Goal: Task Accomplishment & Management: Manage account settings

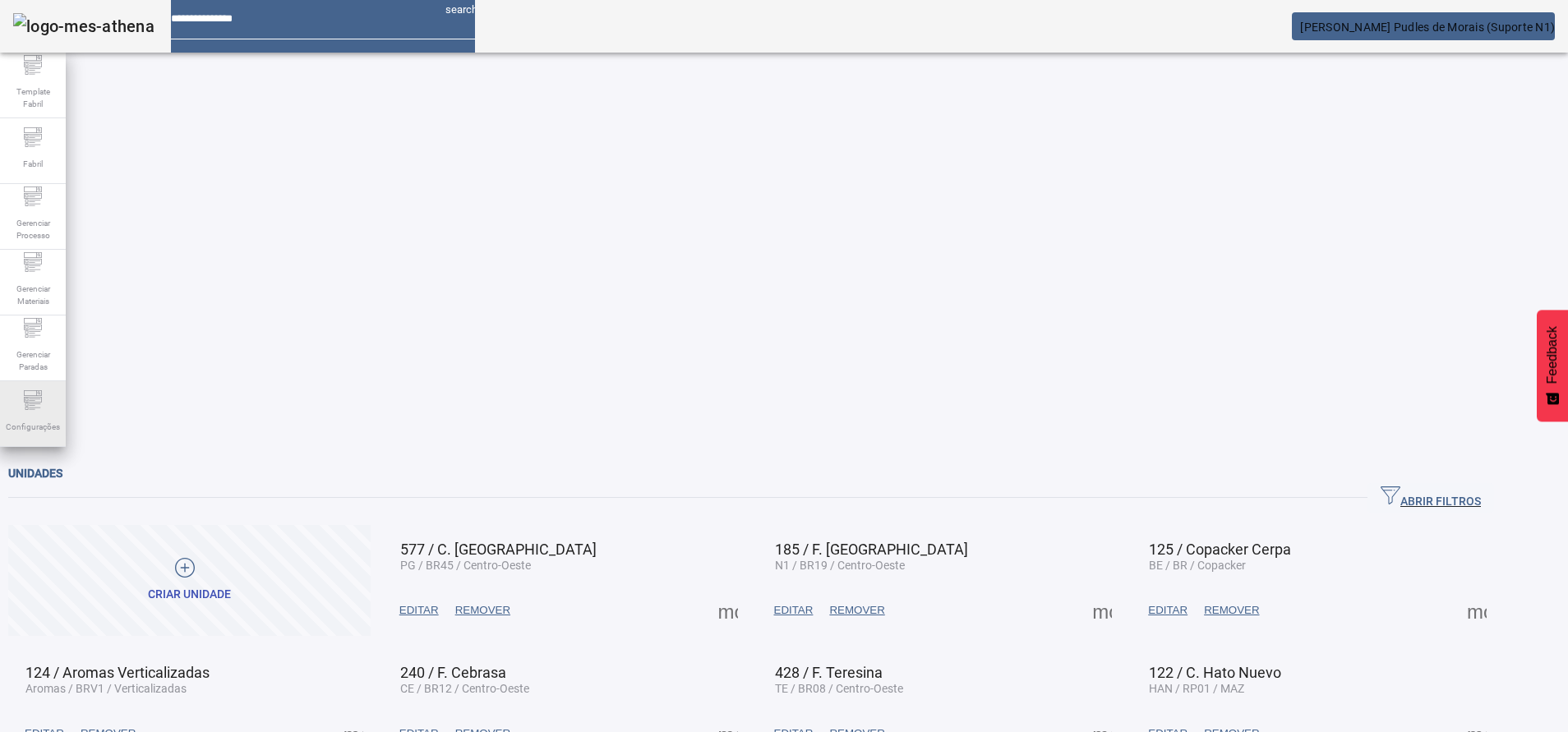
click at [35, 397] on icon at bounding box center [33, 400] width 19 height 19
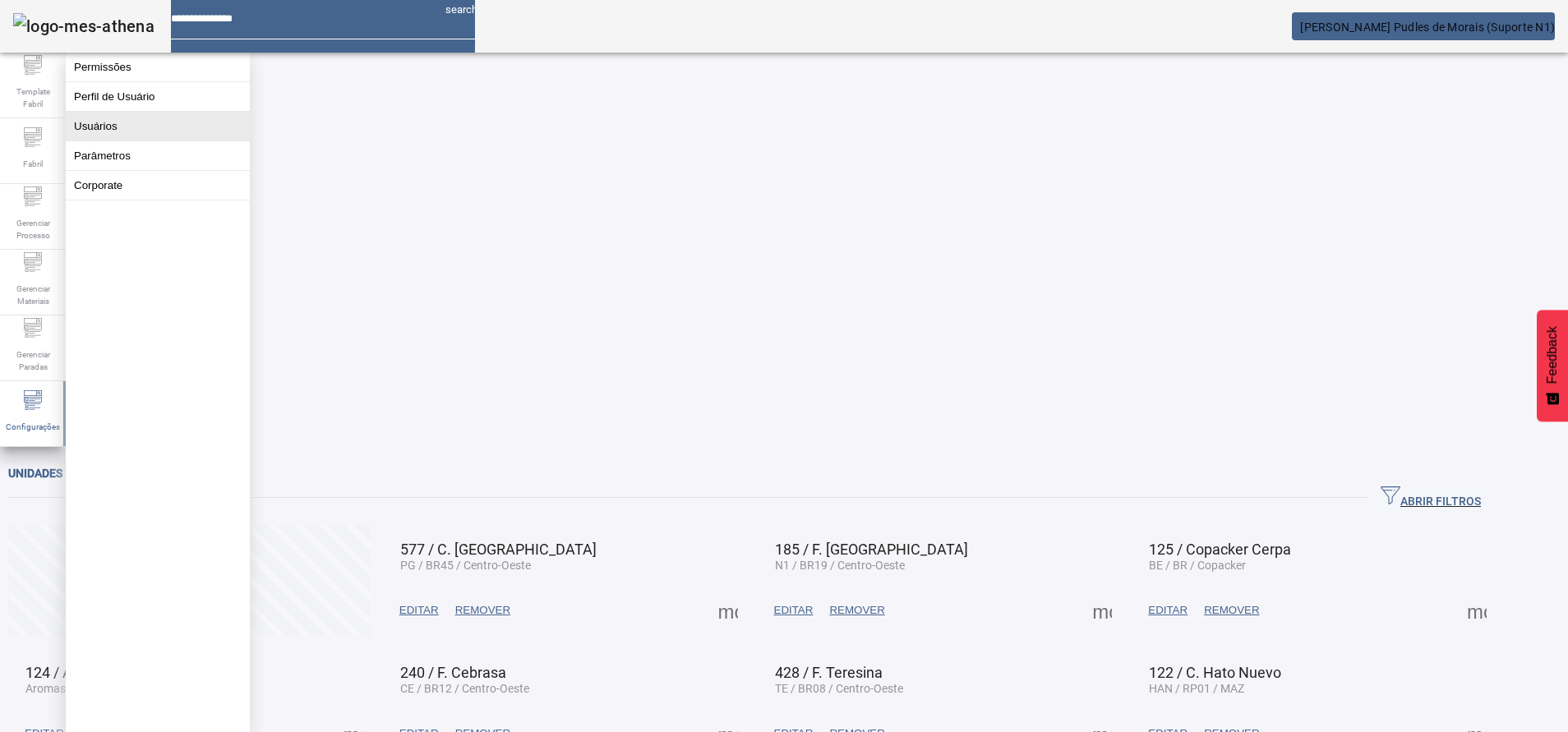
click at [189, 135] on button "Usuários" at bounding box center [158, 126] width 184 height 28
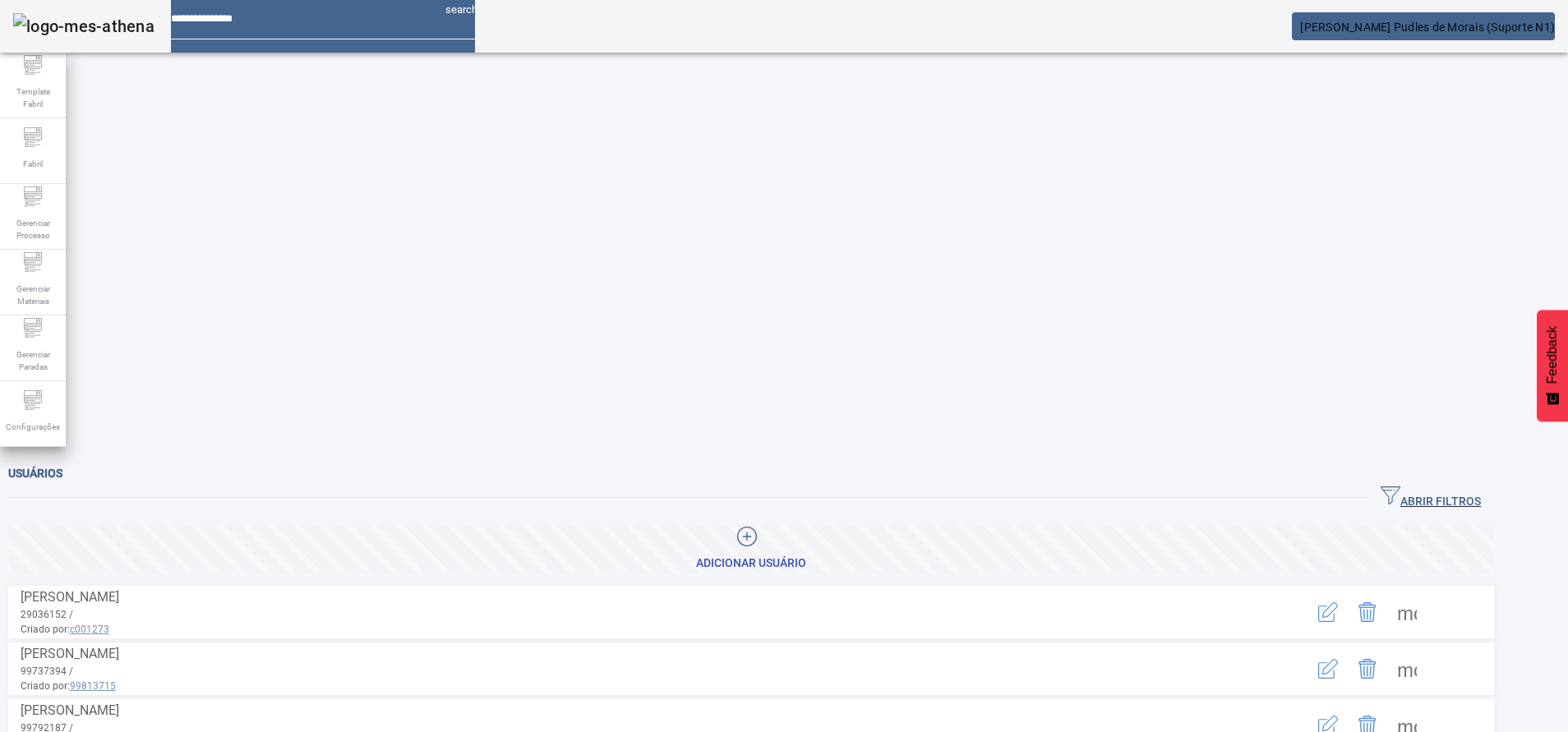
click at [1371, 483] on div "ABRIR FILTROS" at bounding box center [751, 497] width 1486 height 29
click at [1434, 478] on span "button" at bounding box center [1431, 497] width 127 height 40
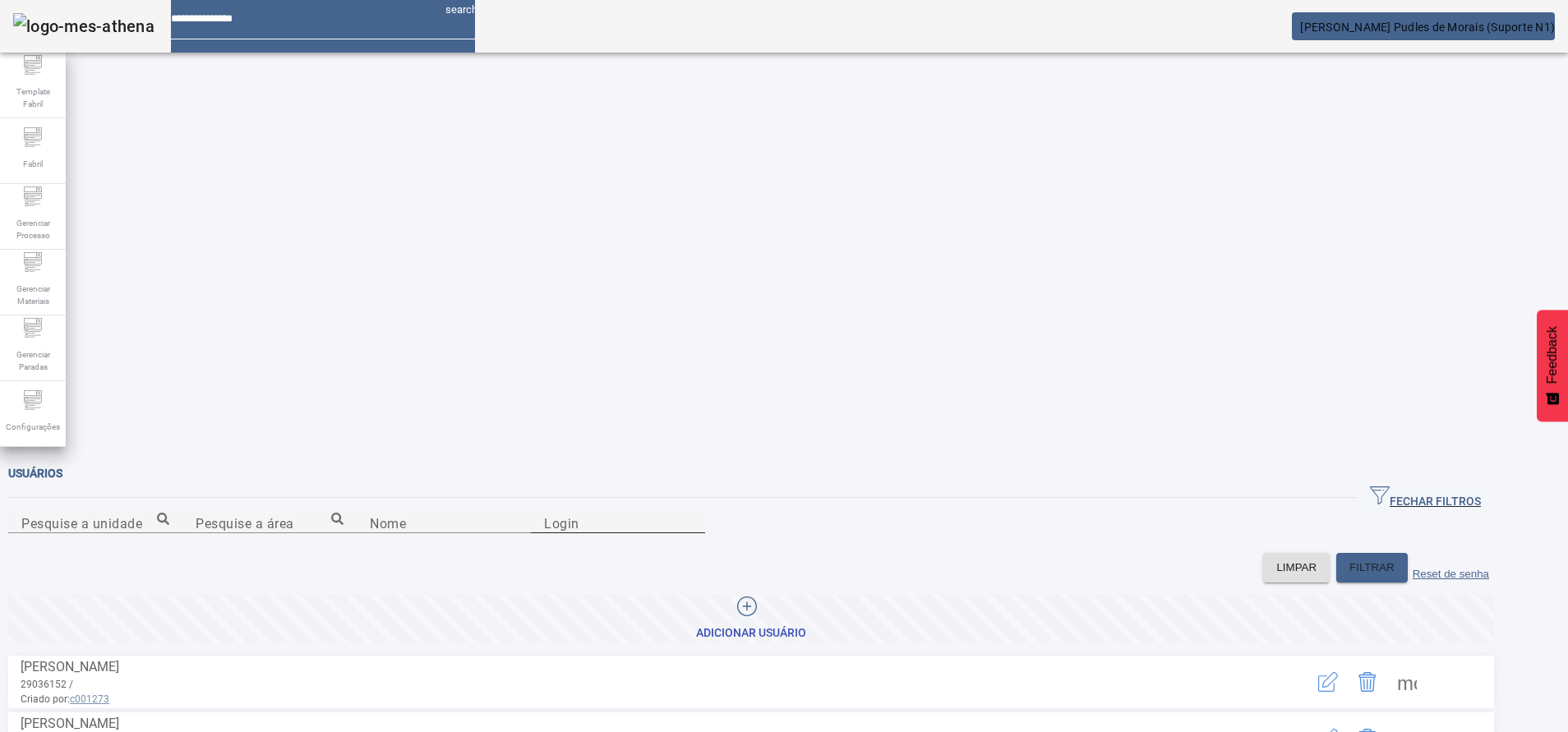
click at [692, 513] on input "Login" at bounding box center [617, 523] width 148 height 19
type input "*****"
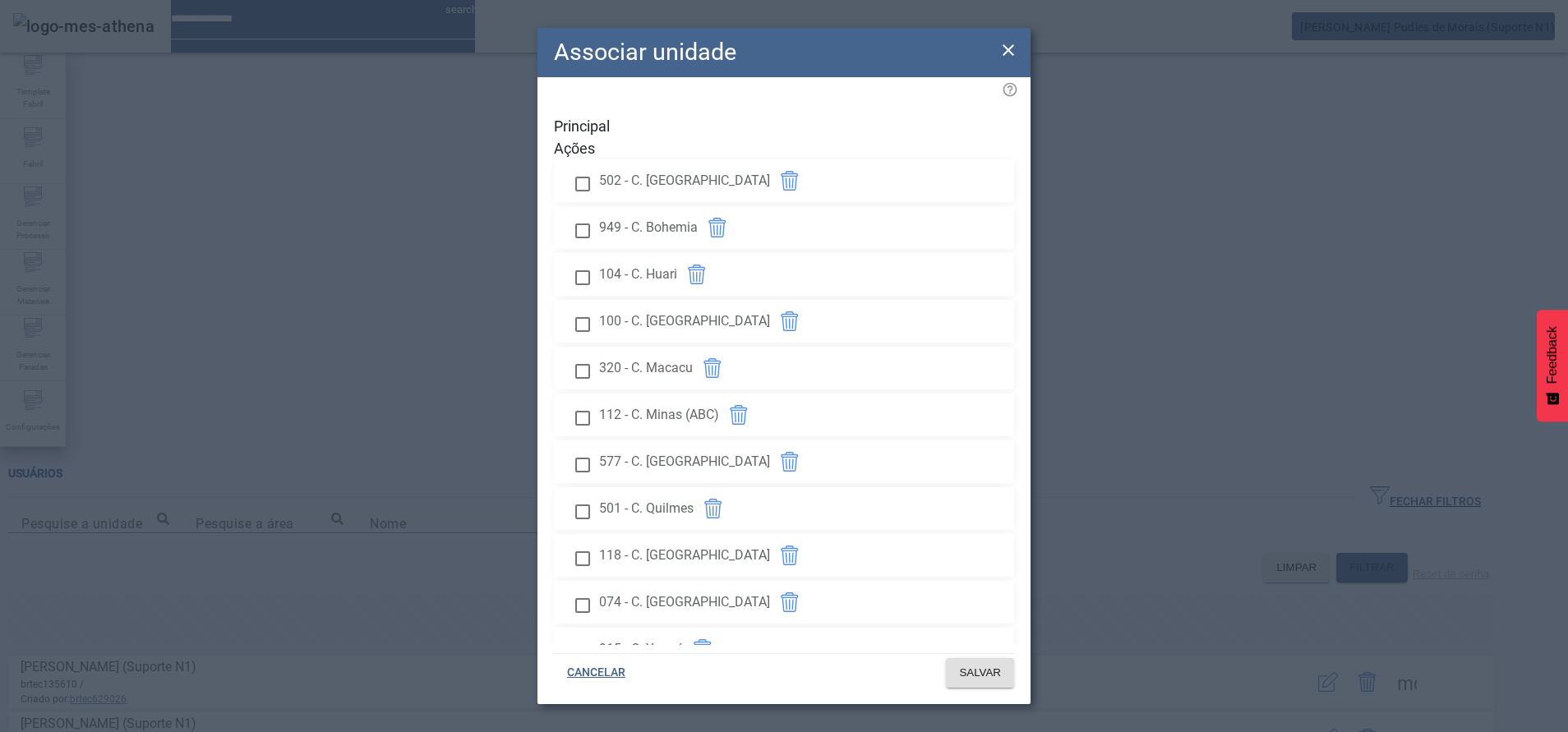
scroll to position [1892, 0]
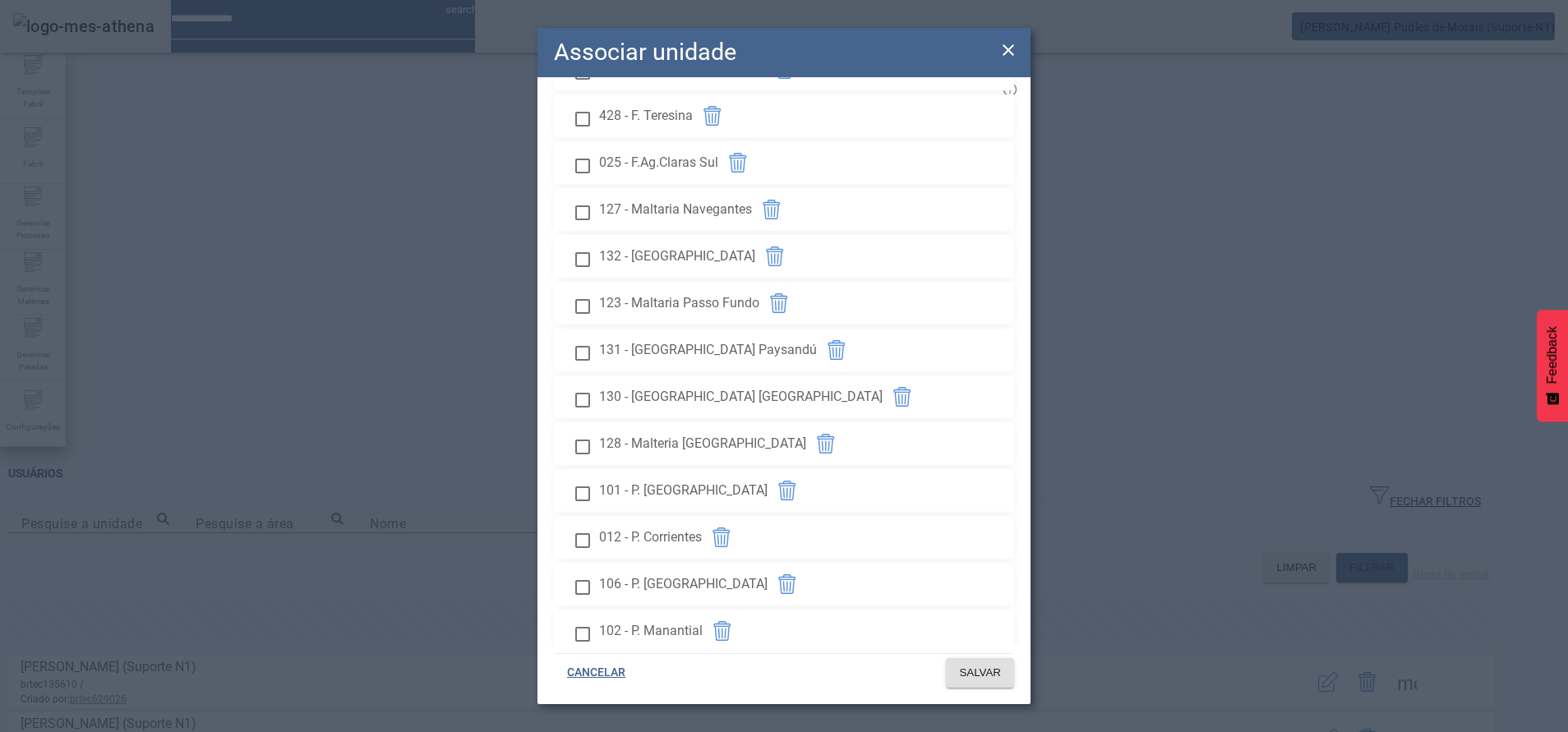
click at [1376, 25] on div "Associar unidade Principal Ações 502 - C. Argentina 949 - C. Bohemia 104 - C. H…" at bounding box center [784, 366] width 1568 height 732
click at [997, 51] on div "Associar unidade" at bounding box center [784, 53] width 493 height 50
click at [1008, 52] on icon at bounding box center [1008, 50] width 19 height 19
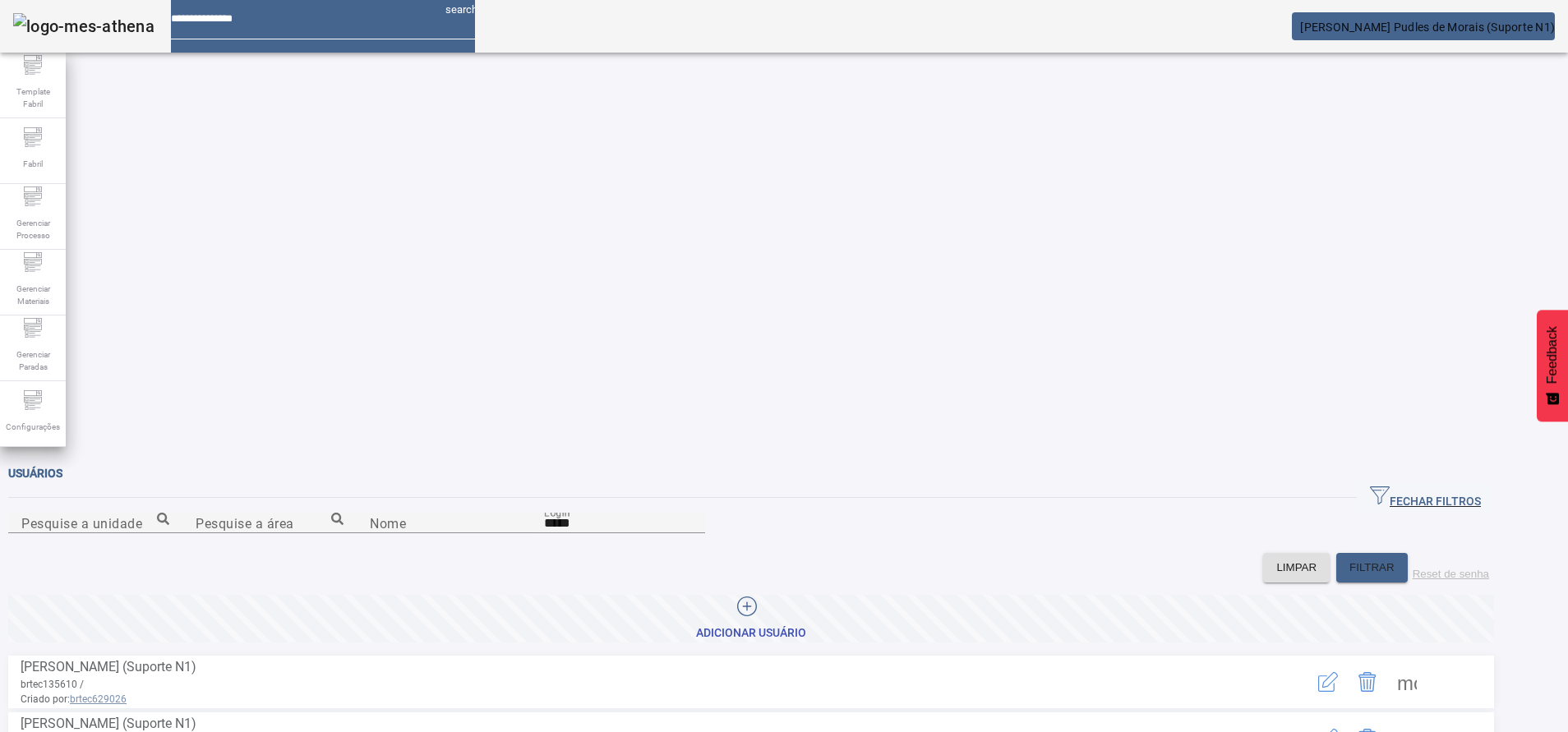
click at [1333, 50] on mat-toolbar "search [PERSON_NAME] Pudles de Morais (Suporte N1)" at bounding box center [784, 26] width 1568 height 52
click at [1401, 25] on span "[PERSON_NAME] Pudles de Morais (Suporte N1)" at bounding box center [1427, 27] width 255 height 13
